Goal: Task Accomplishment & Management: Manage account settings

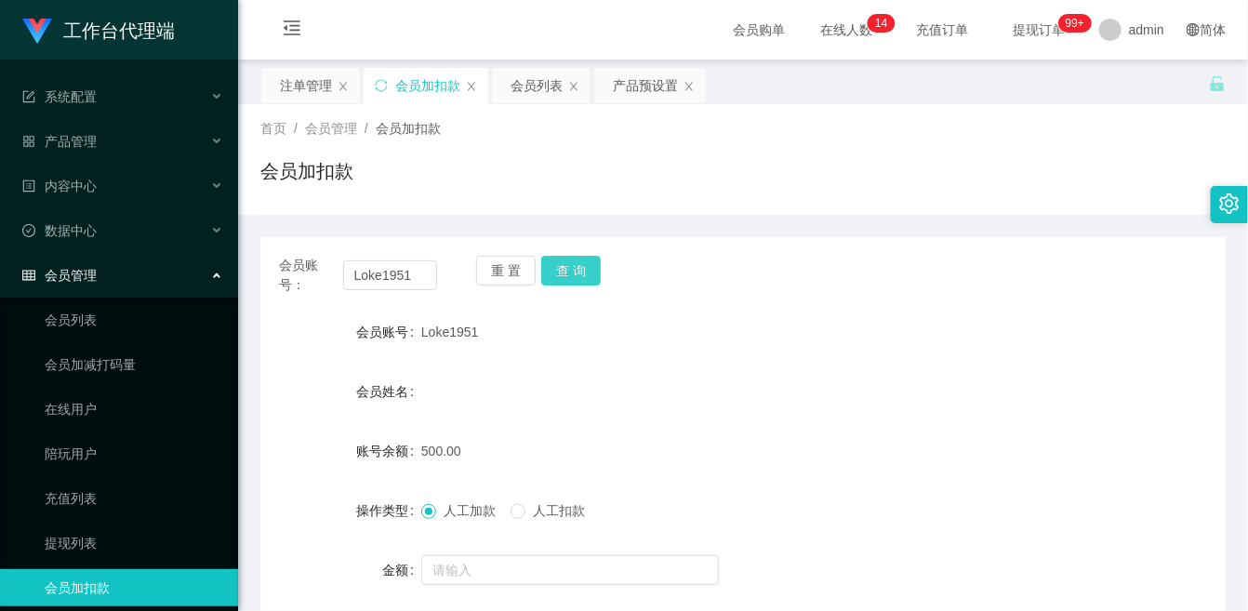
scroll to position [102, 0]
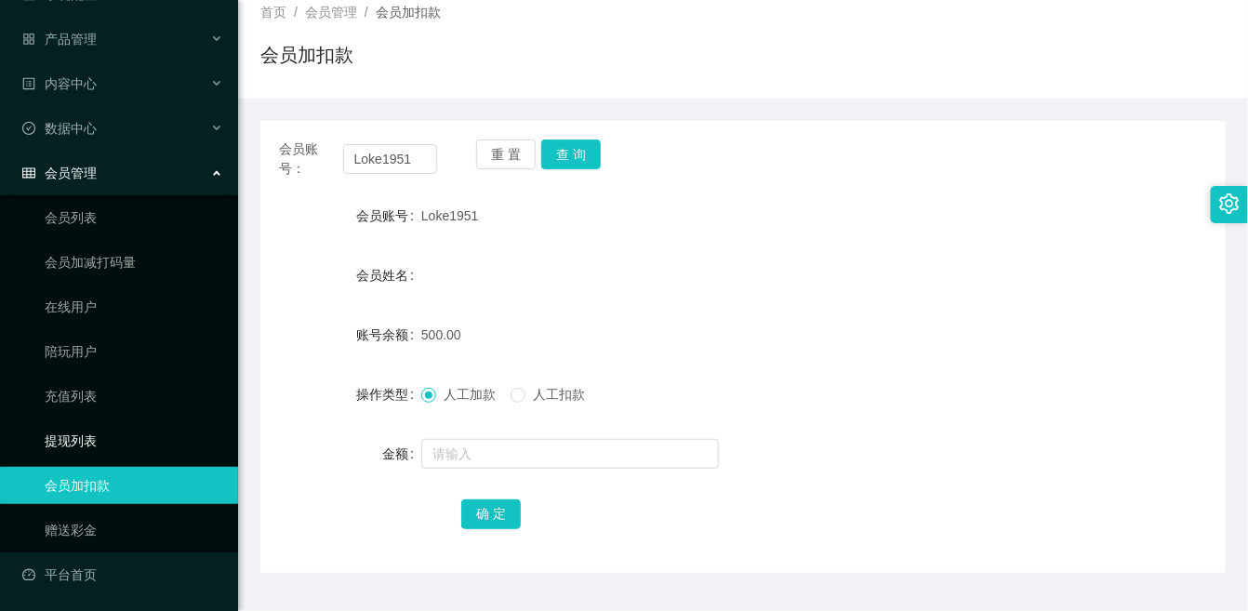
click at [122, 442] on link "提现列表" at bounding box center [134, 440] width 179 height 37
